Goal: Transaction & Acquisition: Book appointment/travel/reservation

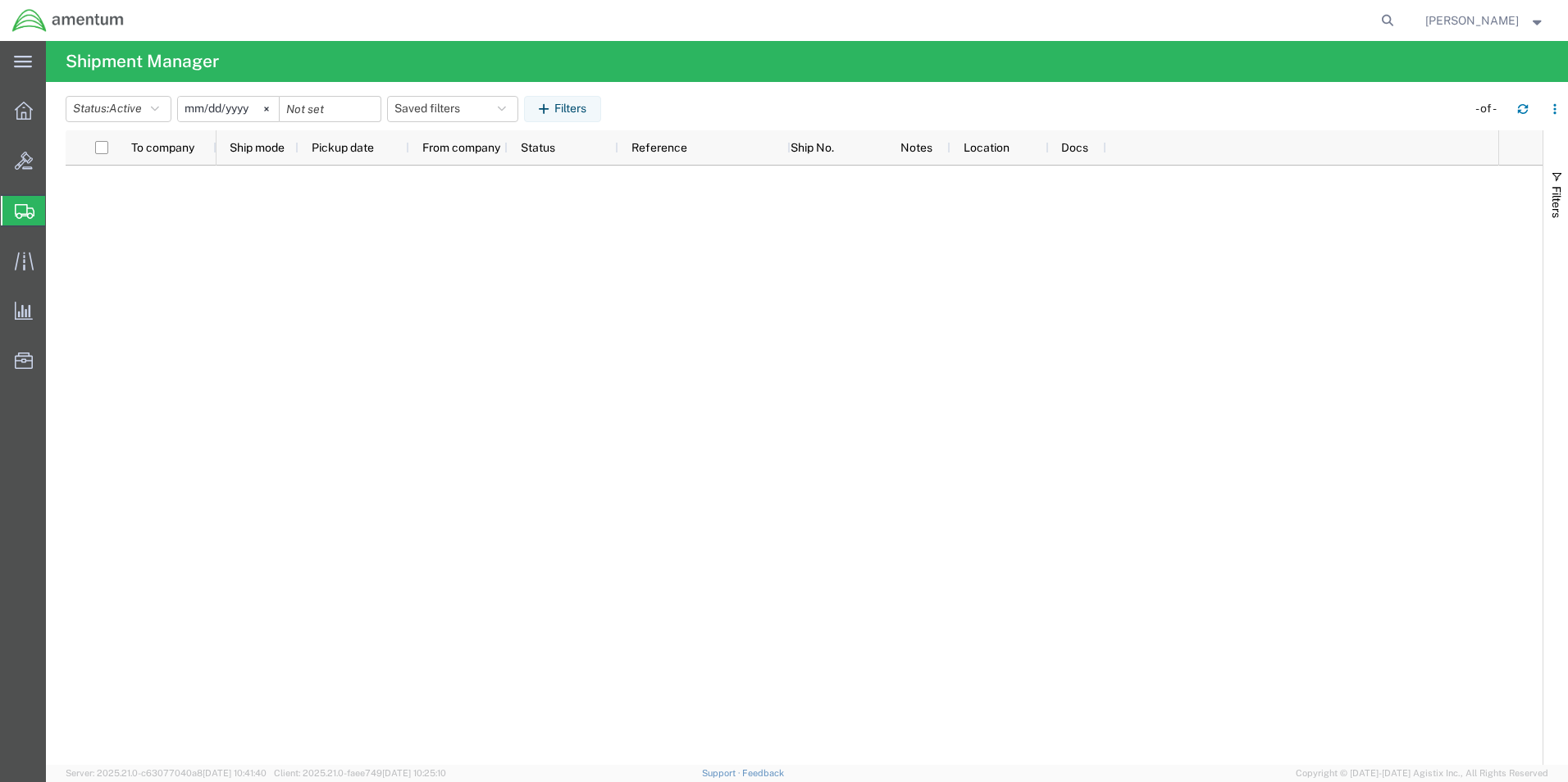
drag, startPoint x: 110, startPoint y: 267, endPoint x: 171, endPoint y: 275, distance: 61.5
click at [0, 0] on span "Create Shipment" at bounding box center [0, 0] width 0 height 0
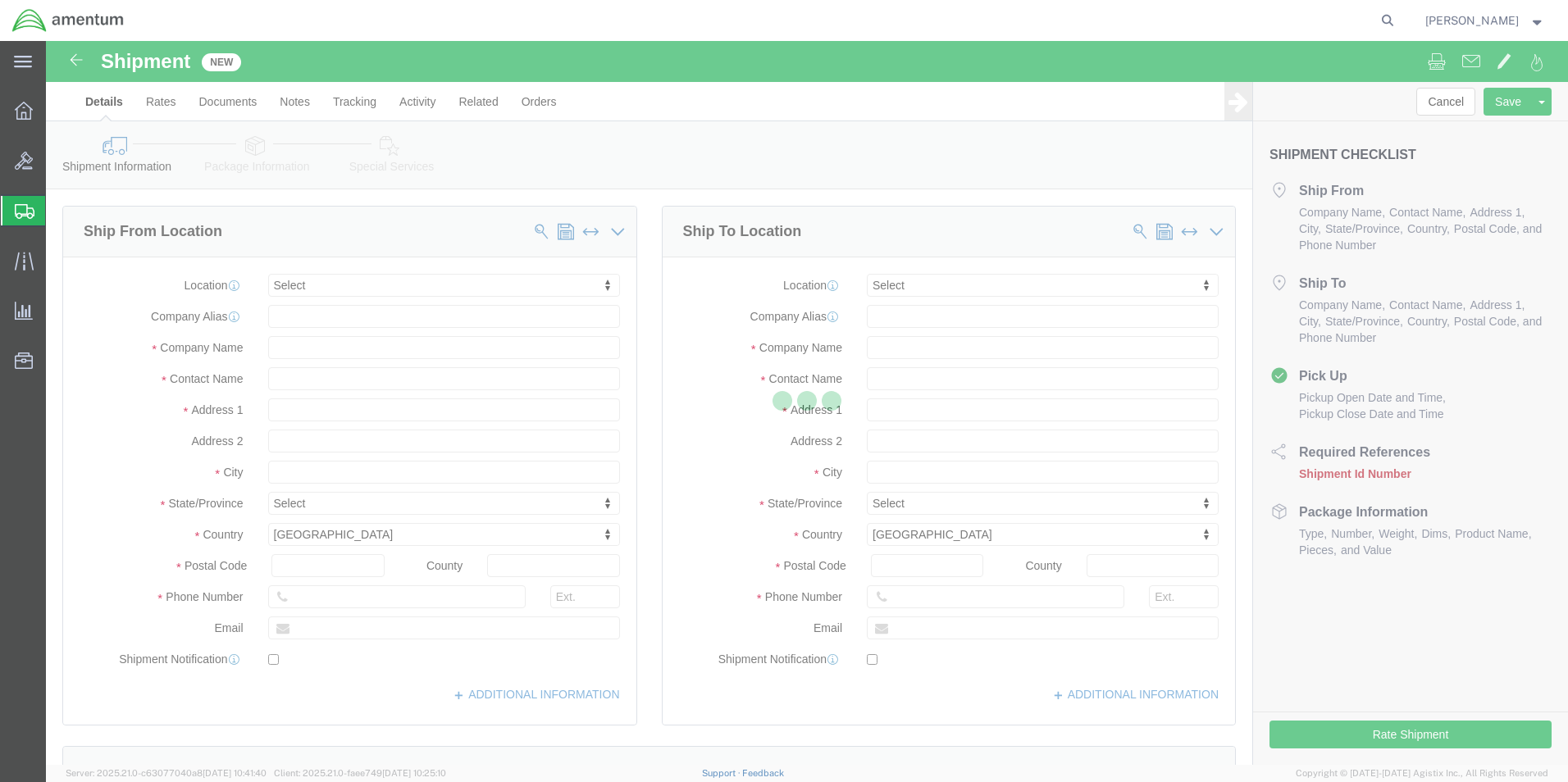
select select
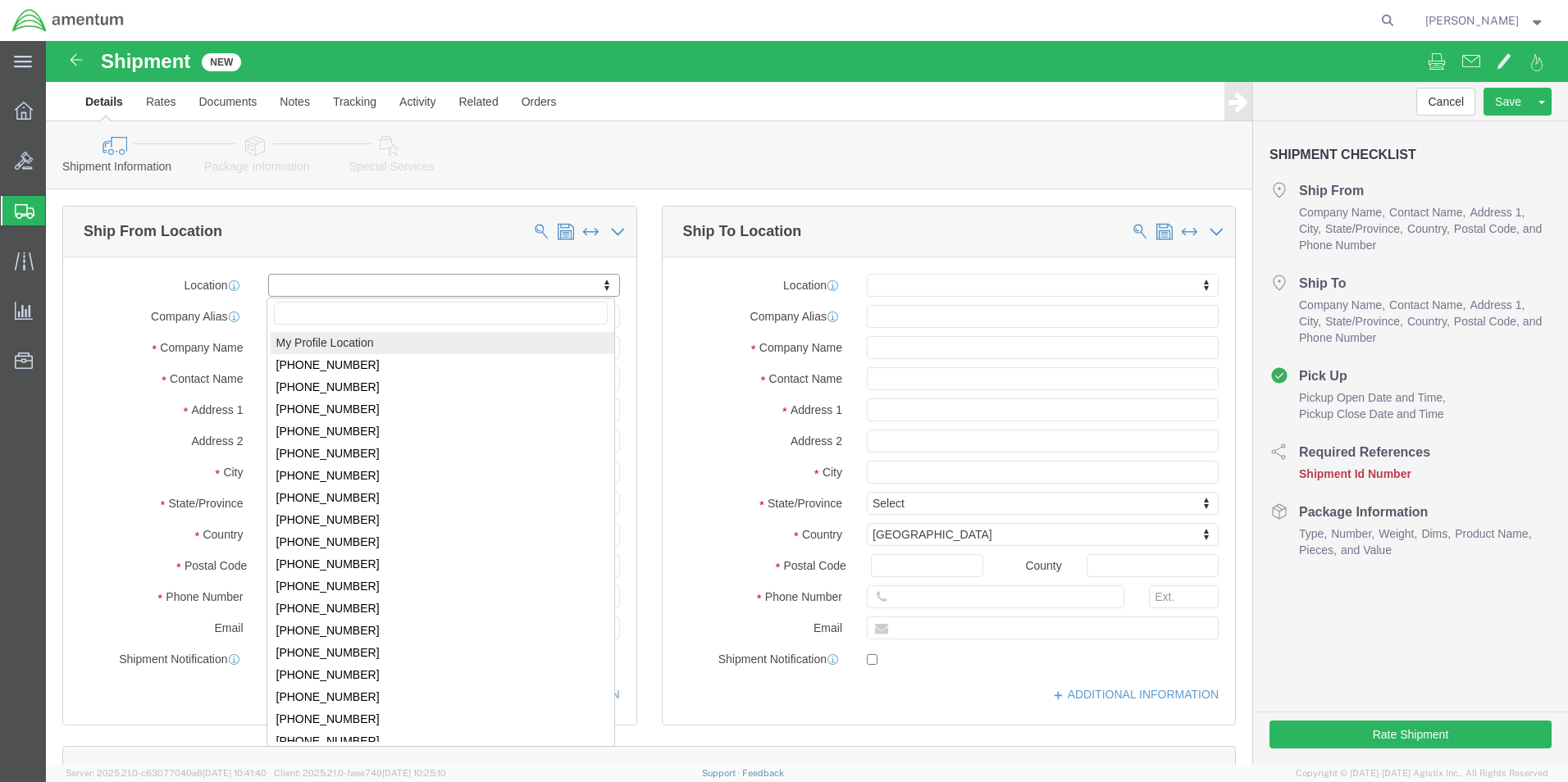
click at [23, 208] on icon at bounding box center [25, 212] width 20 height 15
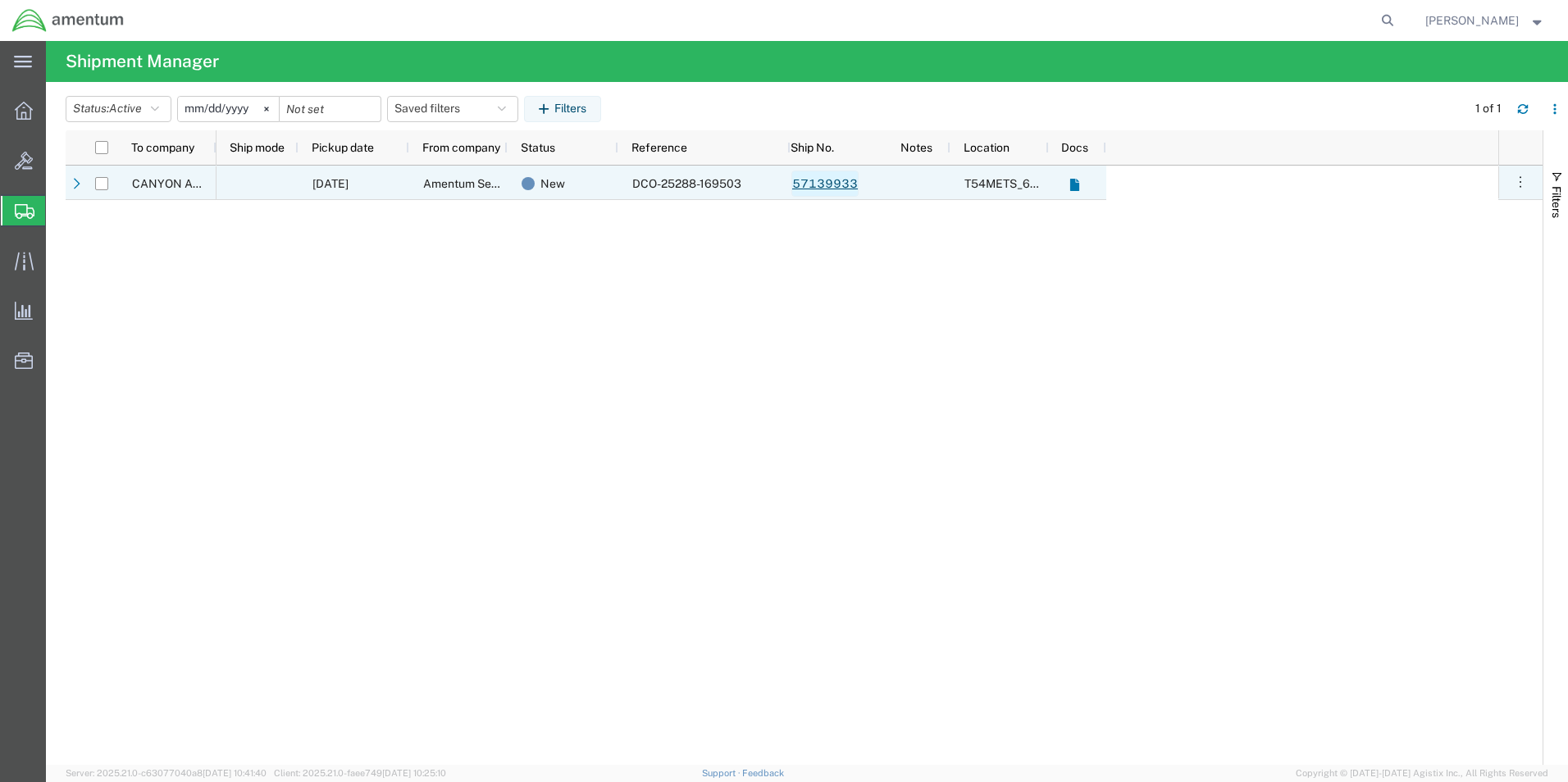
click at [829, 181] on link "57139933" at bounding box center [824, 183] width 68 height 26
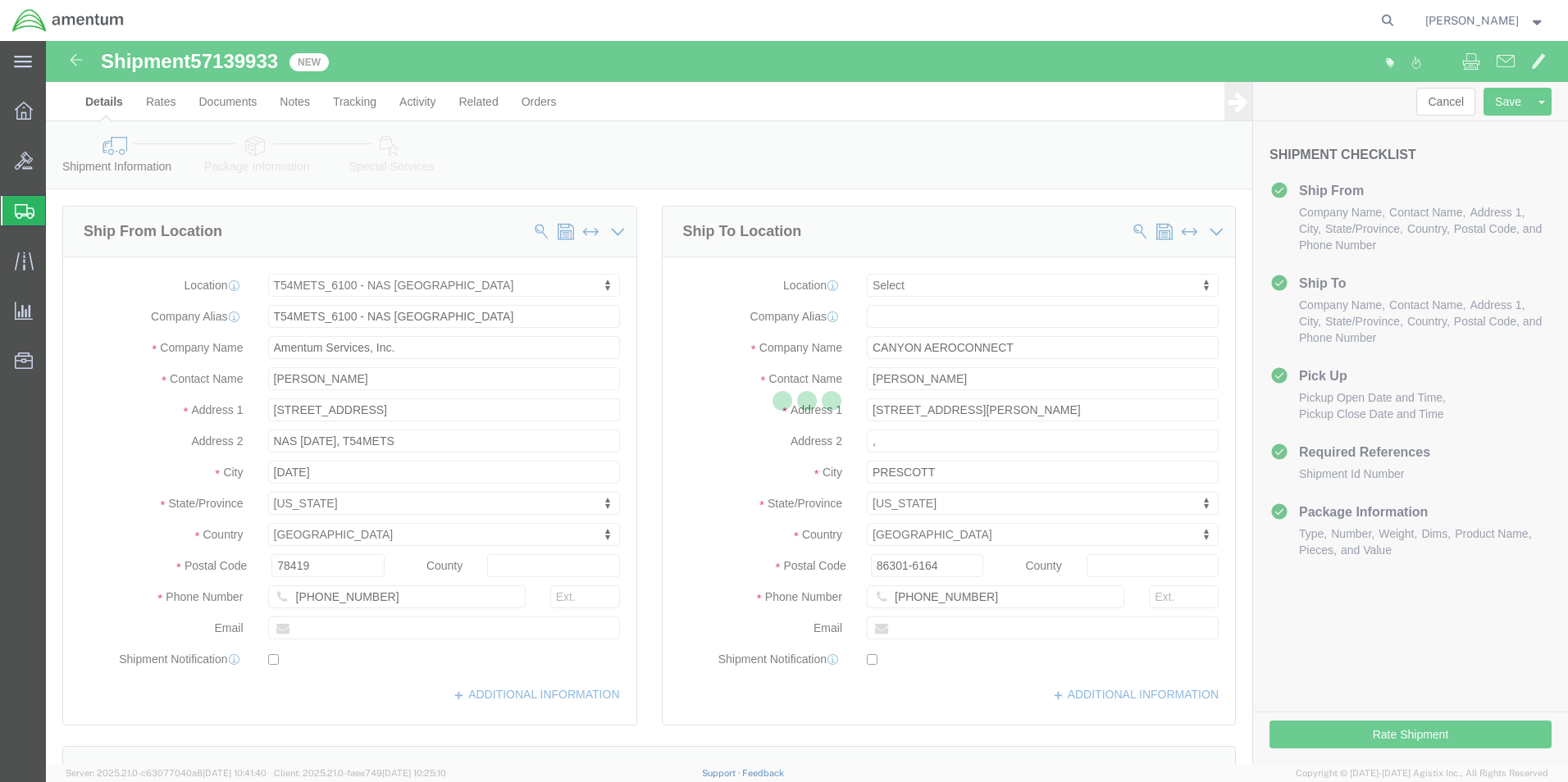
select select "67191"
select select
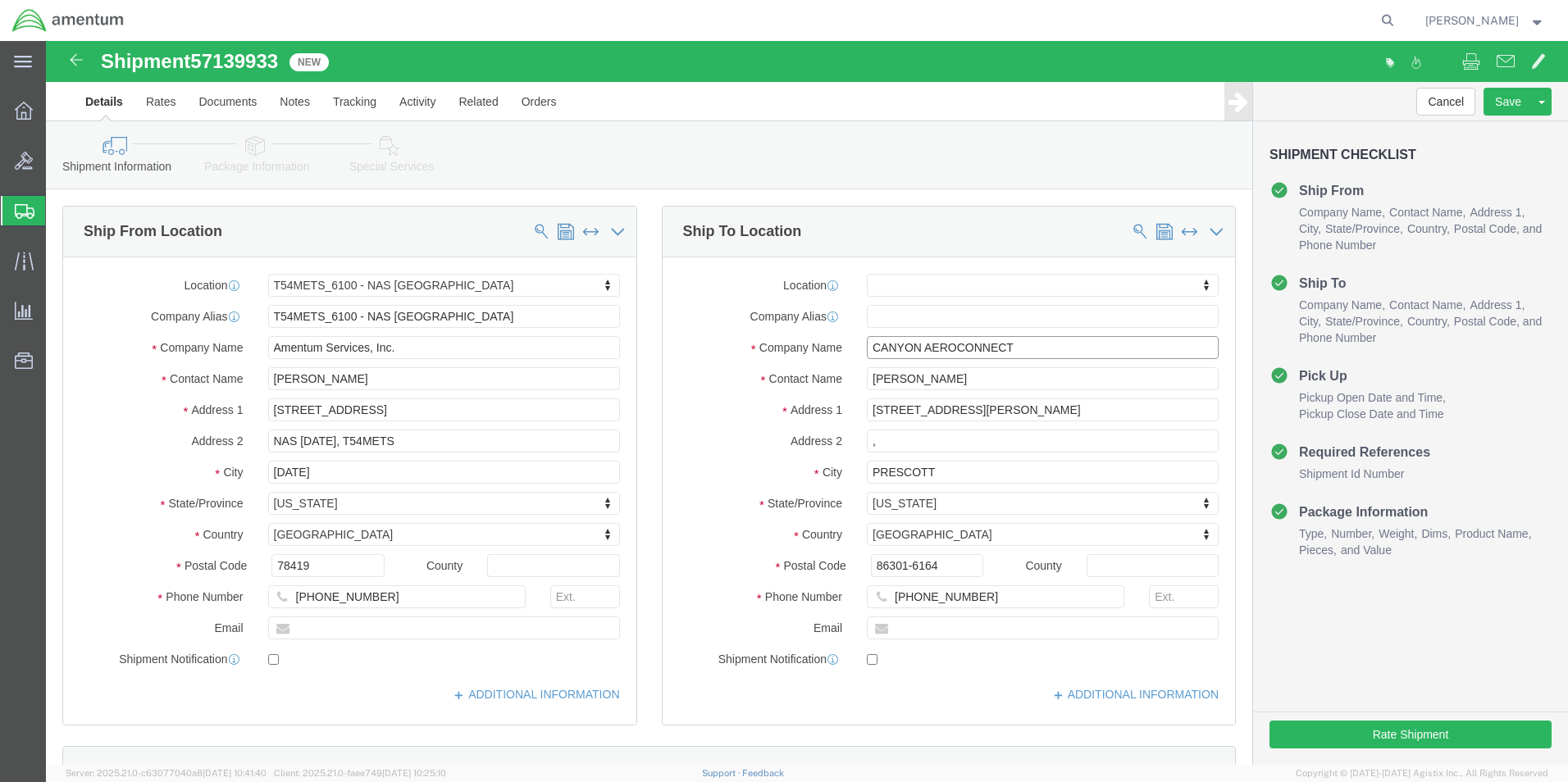
click input "CANYON AEROCONNECT"
type input "C"
type input "AFTERM"
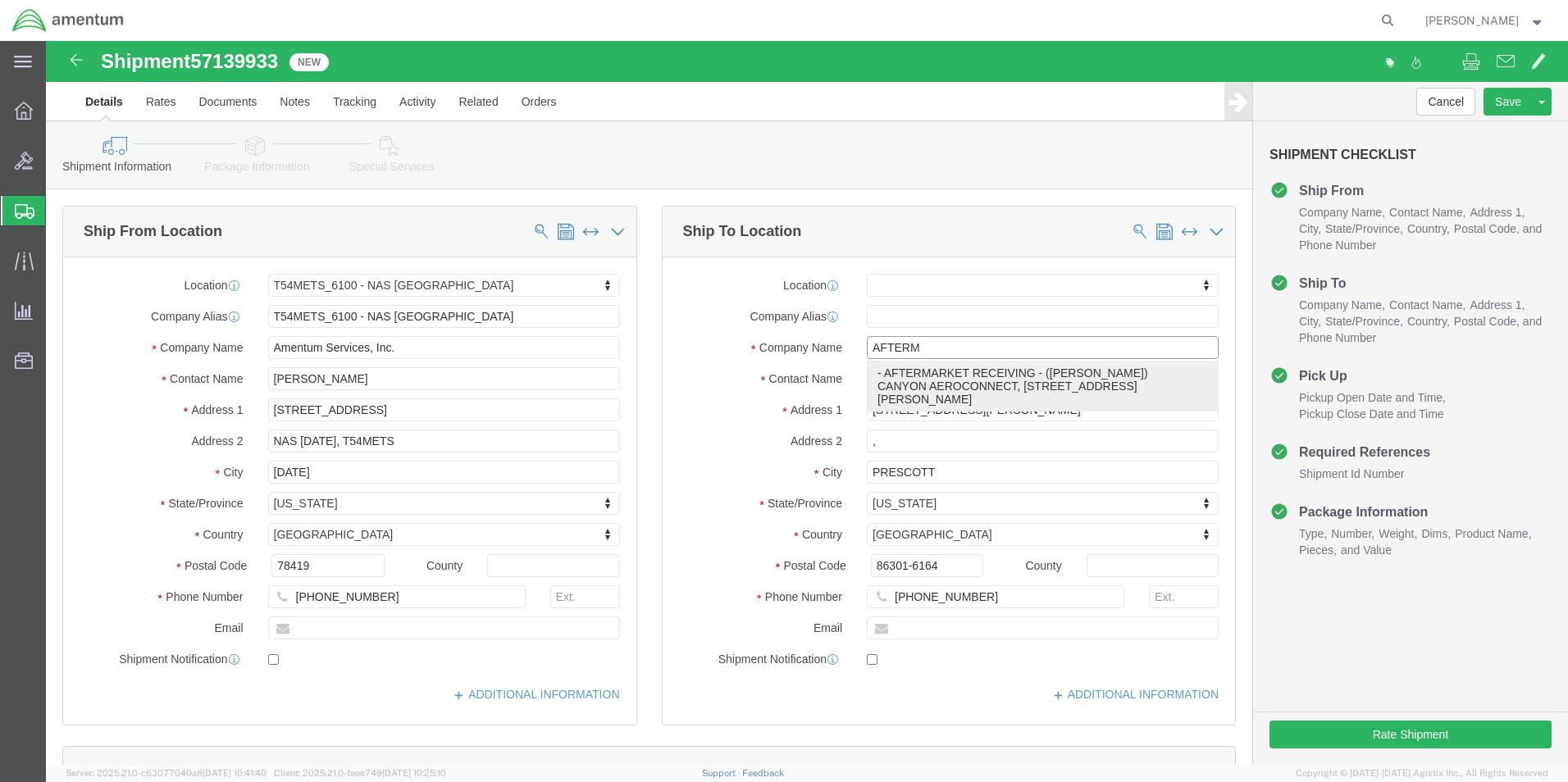
click p "- AFTERMARKET RECEIVING - ([PERSON_NAME]) CANYON AEROCONNECT, [STREET_ADDRESS][…"
select select
type input "CANYON AEROCONNECT"
type input "[STREET_ADDRESS][PERSON_NAME]"
type input "86301"
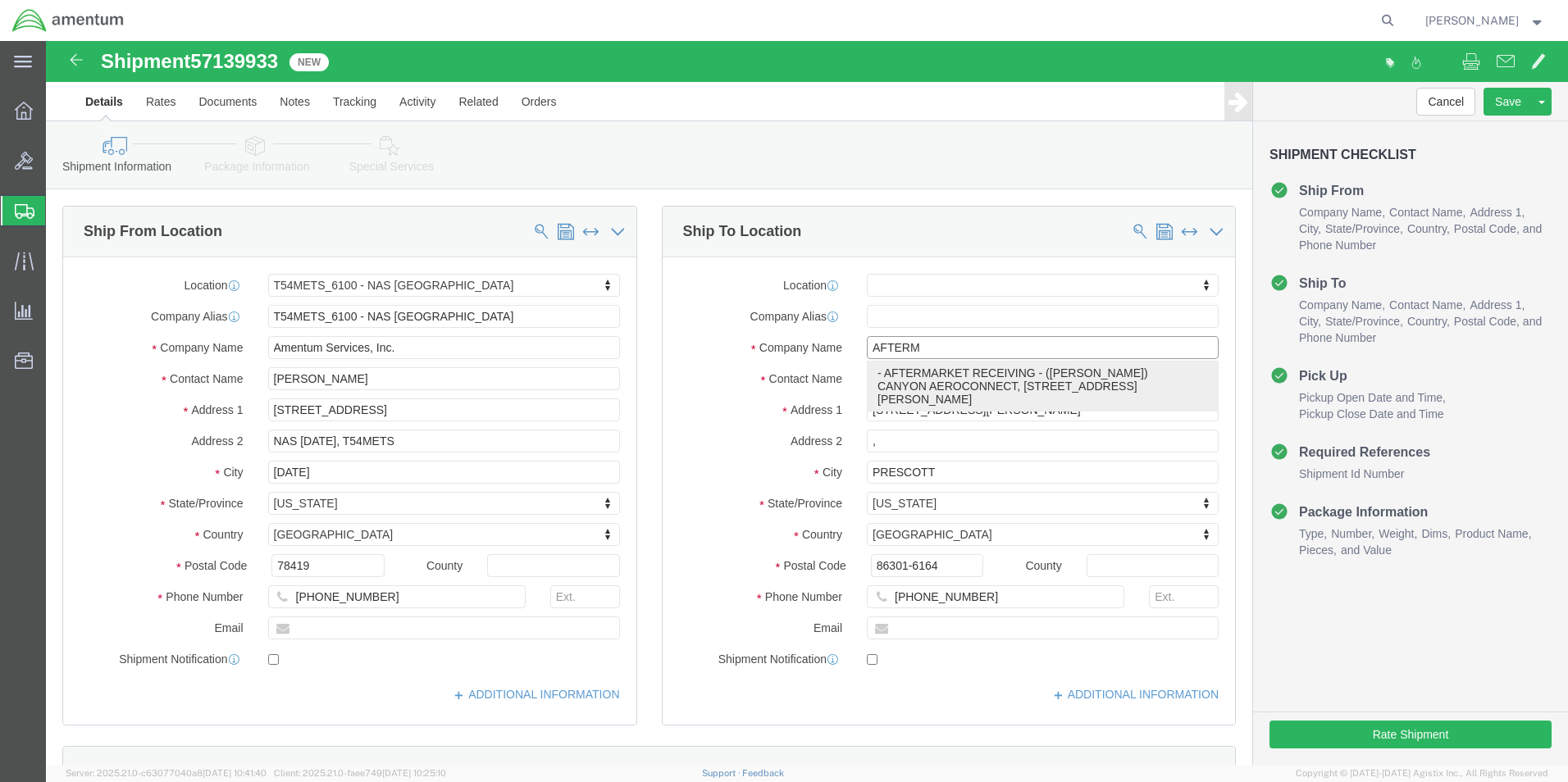
type input "AFTERMARKET RECEIVING"
select select "AZ"
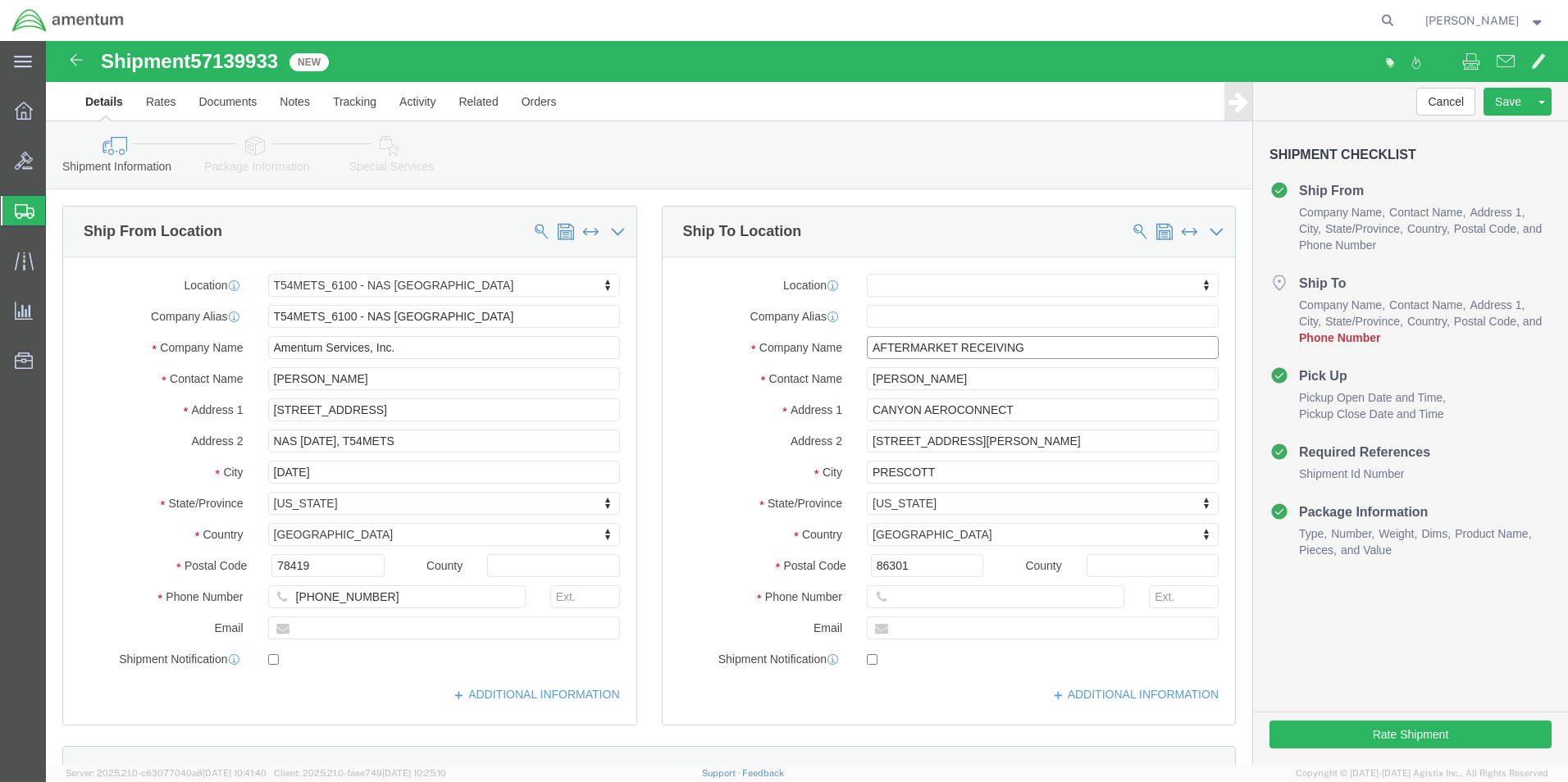
type input "AFTERMARKET RECEIVING"
click div "Shipment Information Package Information Special Services"
click input "text"
paste input "[PHONE_NUMBER]"
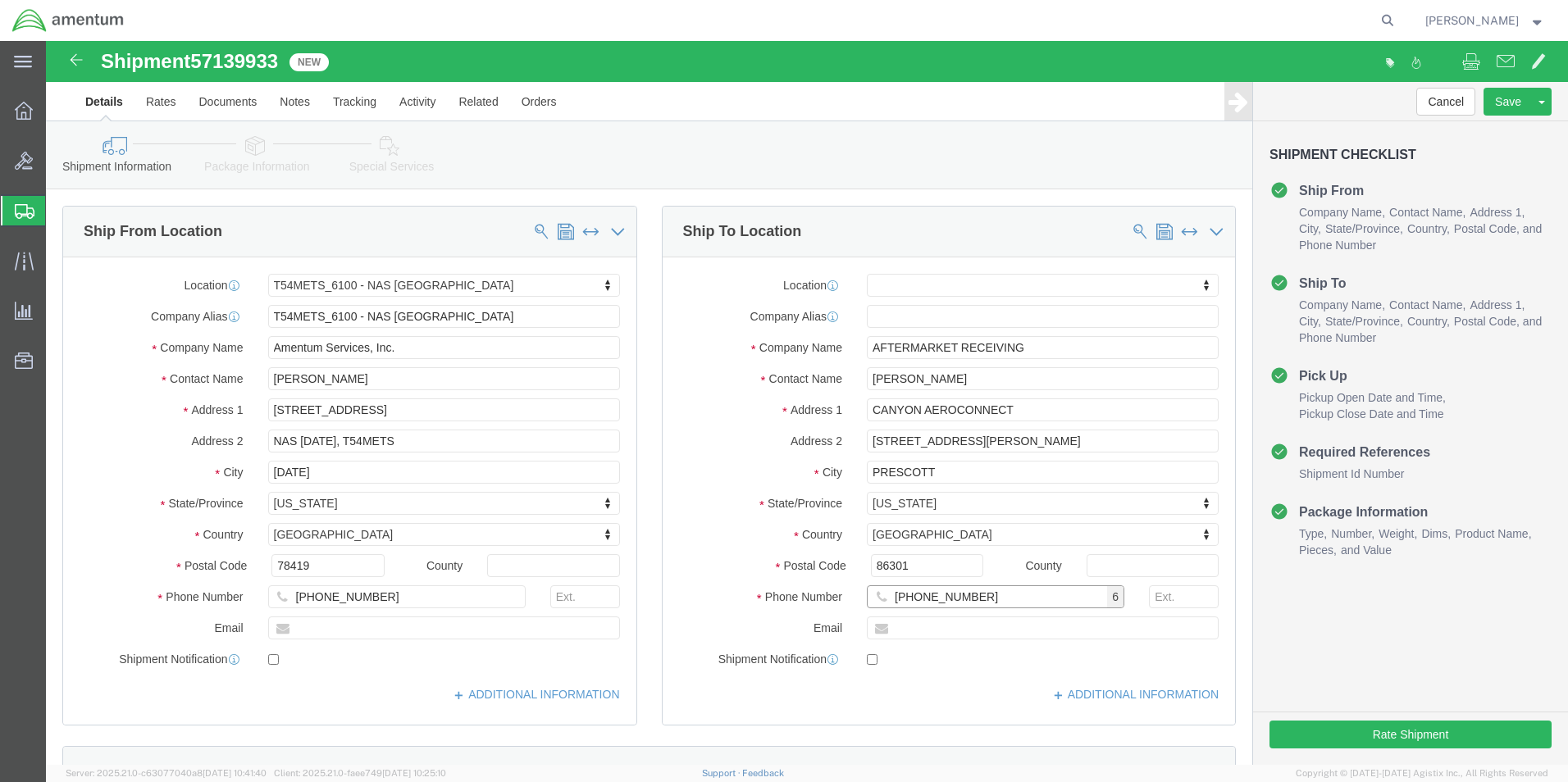
type input "[PHONE_NUMBER]"
click div "Cancel Save Assign To Clone Shipment Save As Template Shipment Checklist Ship F…"
click button "Rate Shipment"
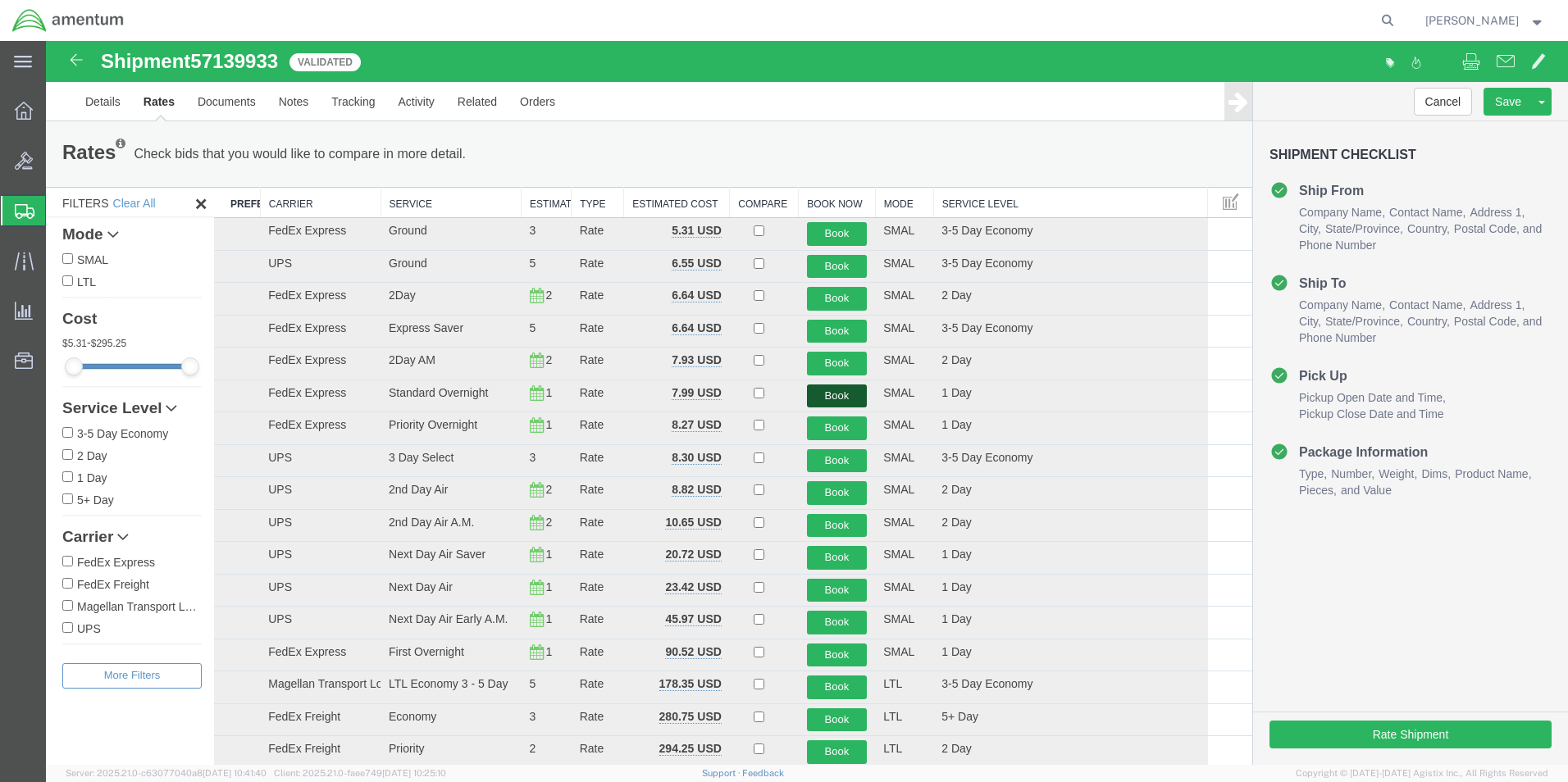
click at [828, 397] on button "Book" at bounding box center [837, 396] width 61 height 24
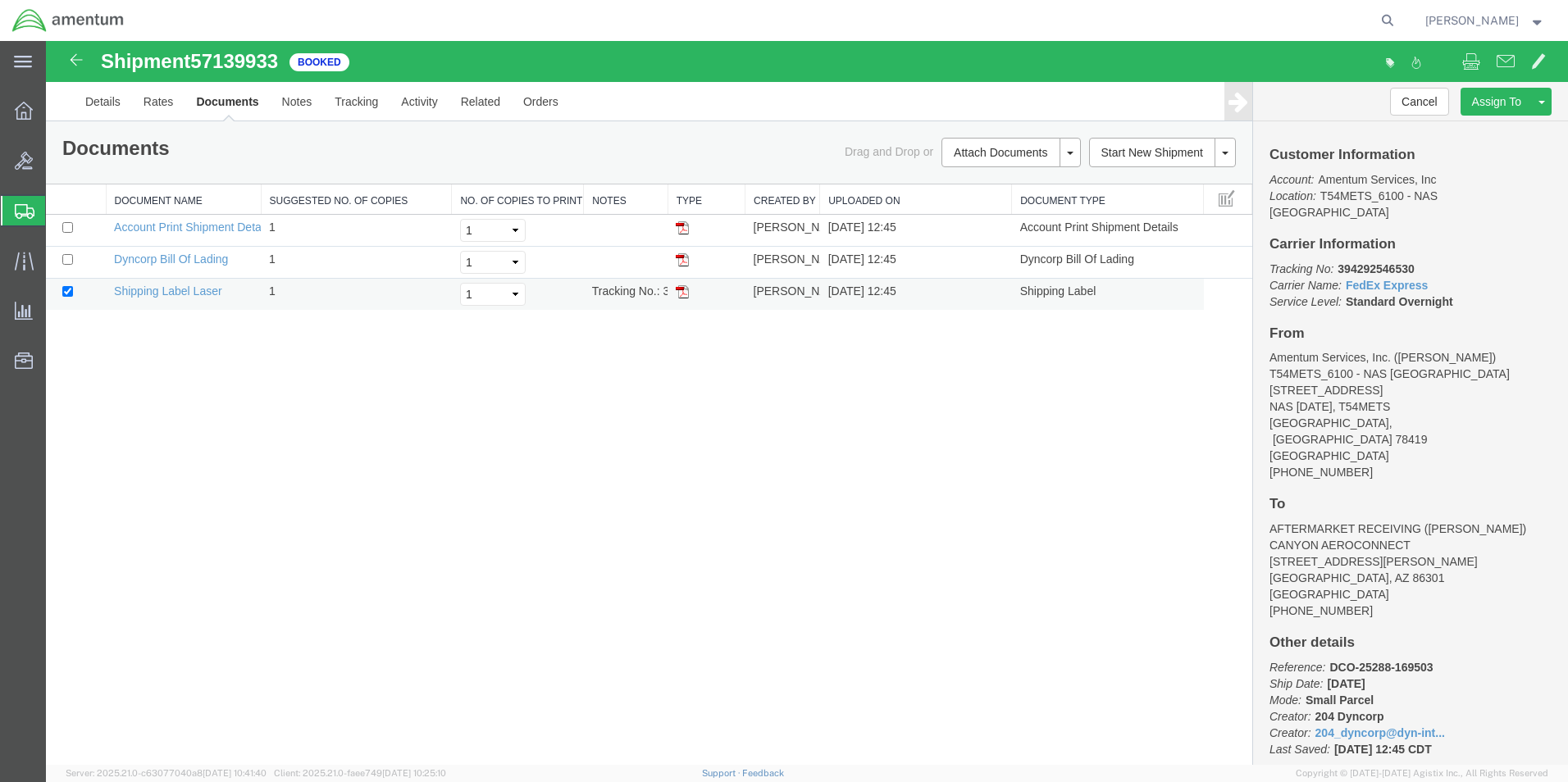
click at [677, 297] on img at bounding box center [683, 292] width 13 height 13
drag, startPoint x: 27, startPoint y: 214, endPoint x: 37, endPoint y: 208, distance: 11.7
click at [27, 214] on icon at bounding box center [25, 212] width 20 height 15
